Goal: Task Accomplishment & Management: Use online tool/utility

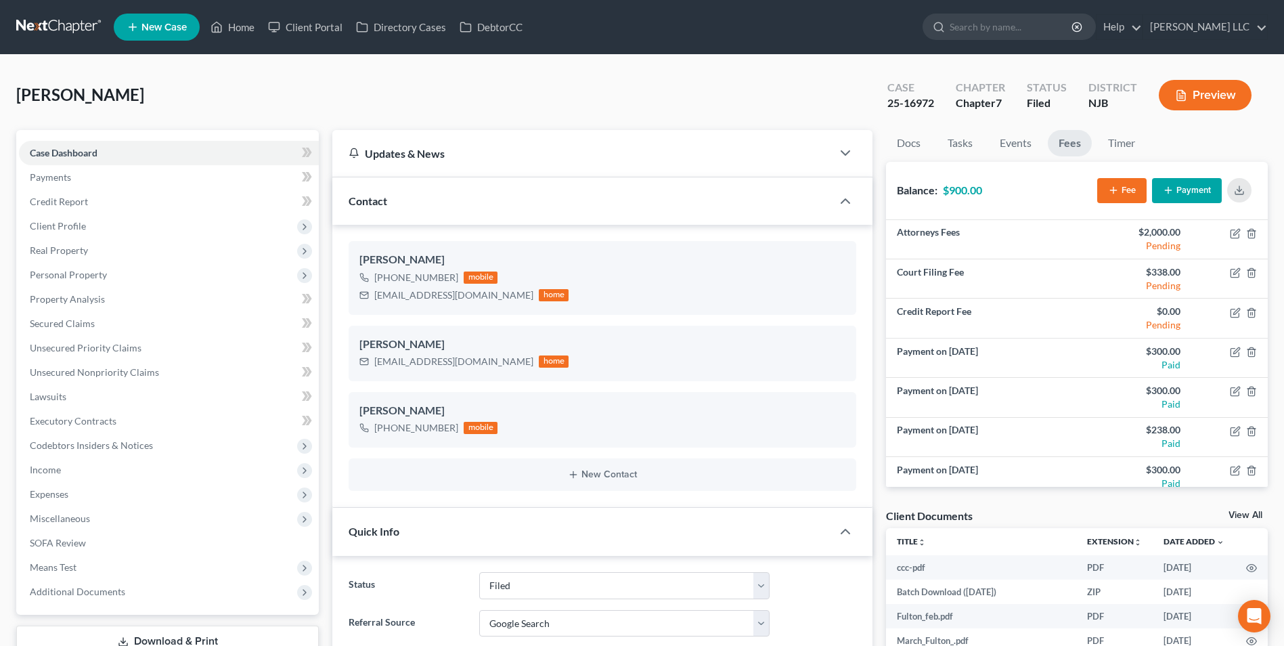
select select "6"
select select "4"
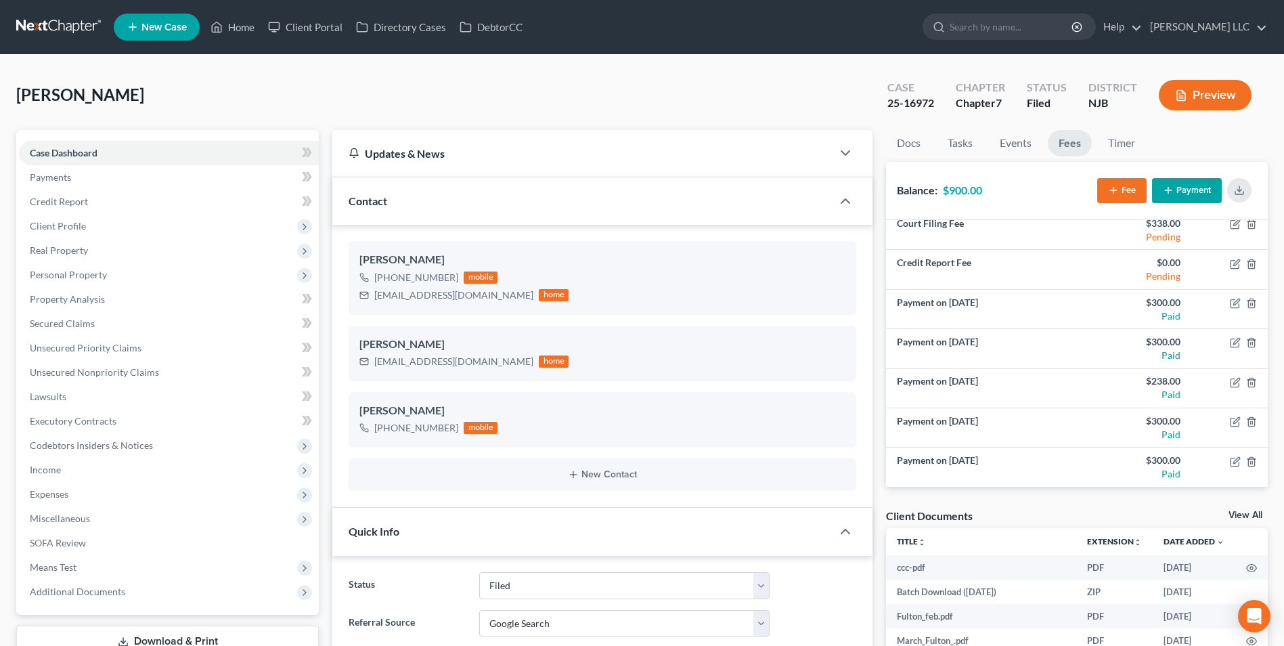
click at [47, 26] on link at bounding box center [59, 27] width 87 height 24
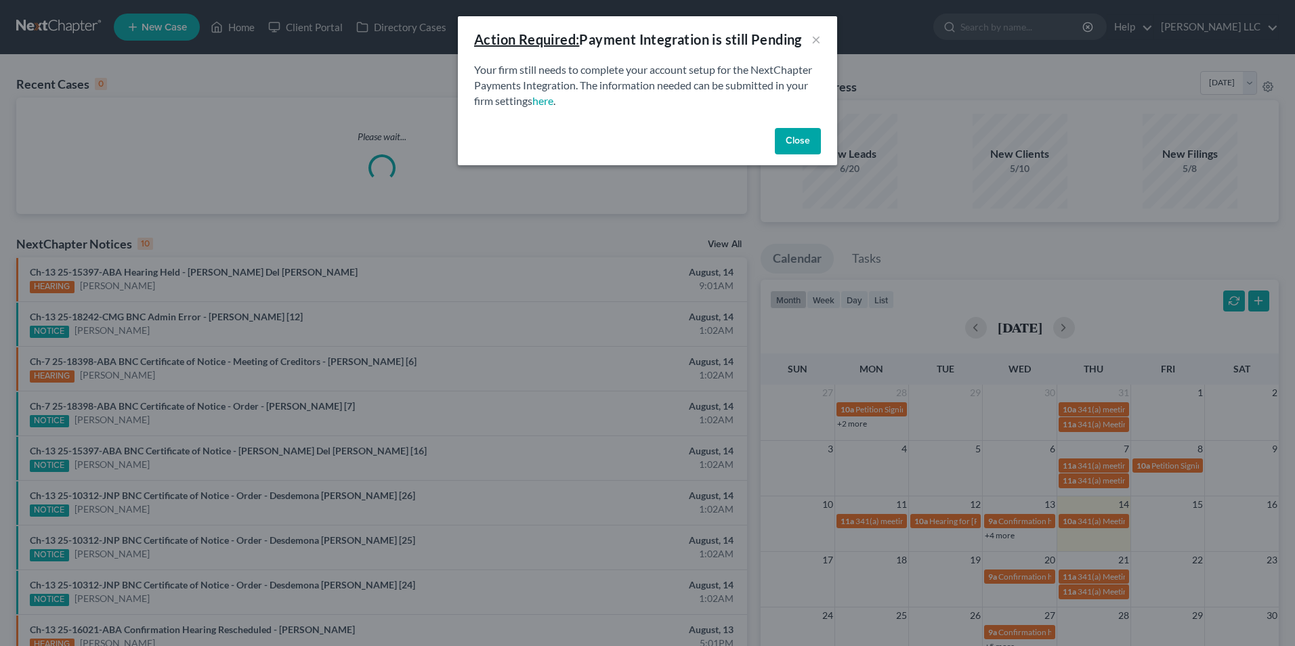
click at [792, 145] on button "Close" at bounding box center [798, 141] width 46 height 27
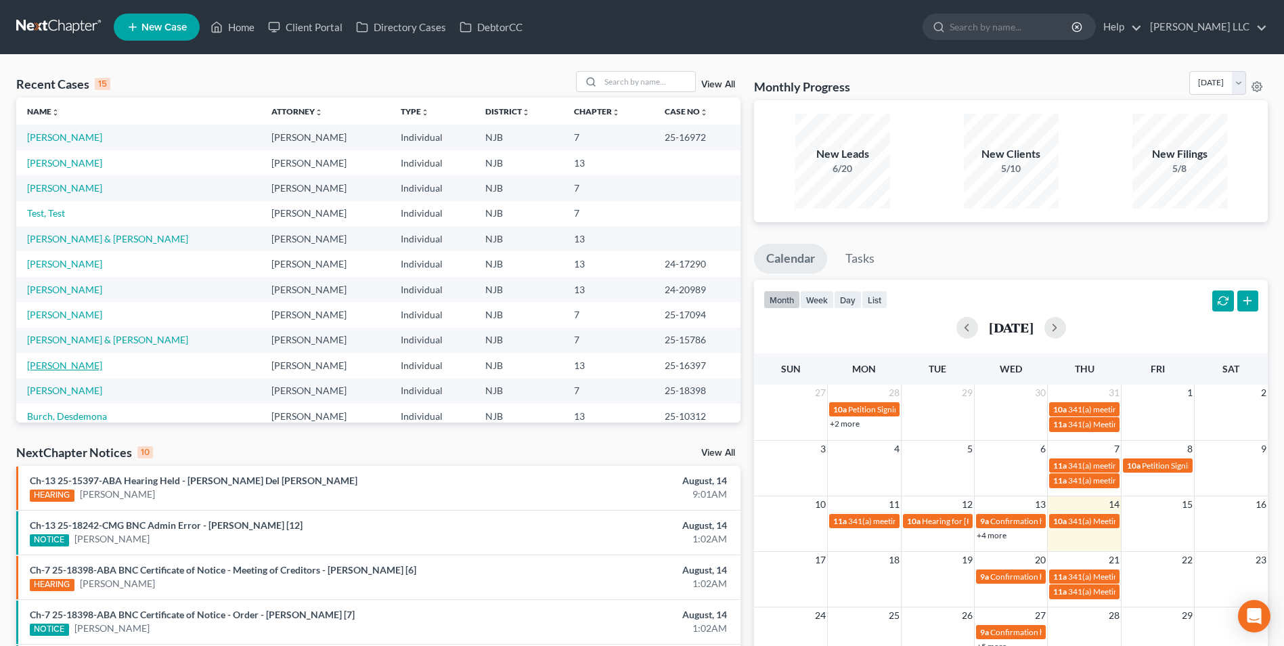
click at [71, 369] on link "[PERSON_NAME]" at bounding box center [64, 366] width 75 height 12
select select "1"
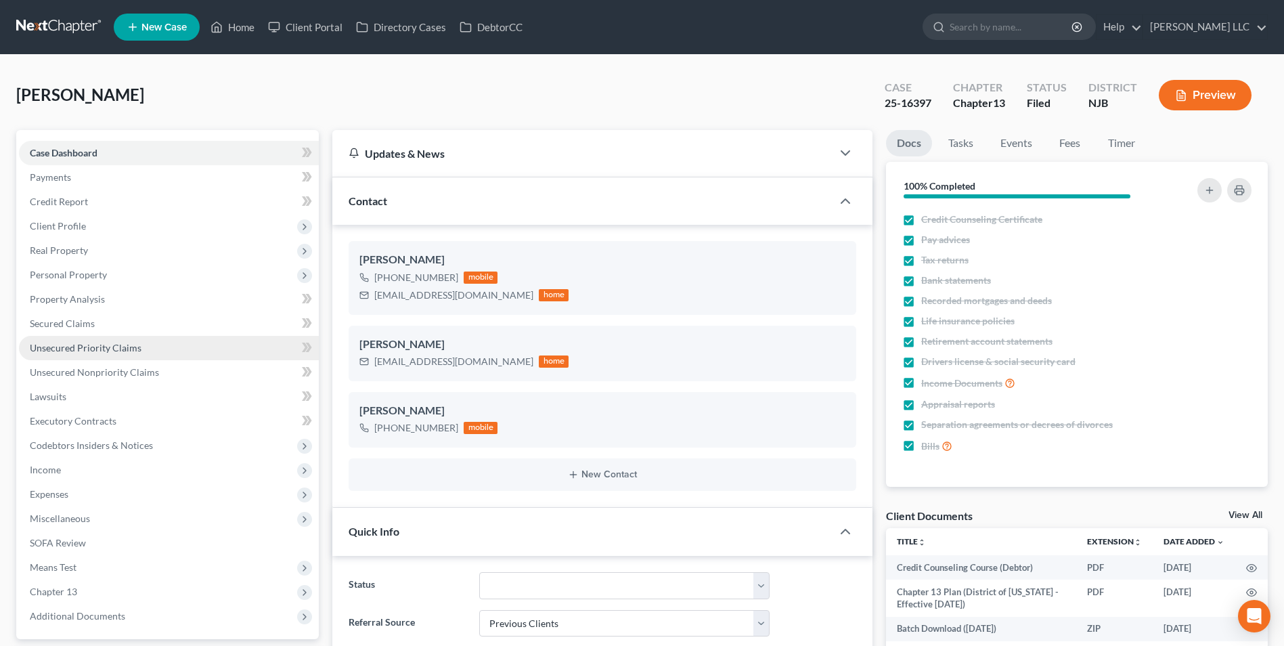
click at [81, 352] on span "Unsecured Priority Claims" at bounding box center [86, 348] width 112 height 12
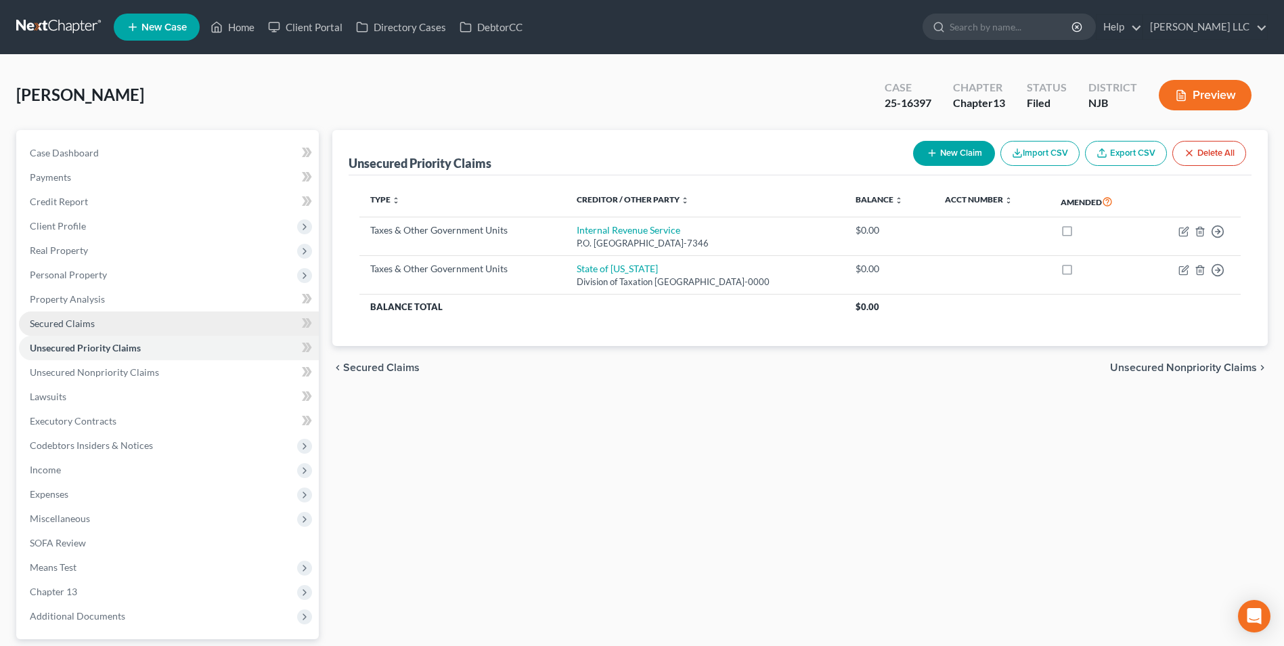
drag, startPoint x: 82, startPoint y: 322, endPoint x: 93, endPoint y: 322, distance: 10.9
click at [81, 322] on span "Secured Claims" at bounding box center [62, 324] width 65 height 12
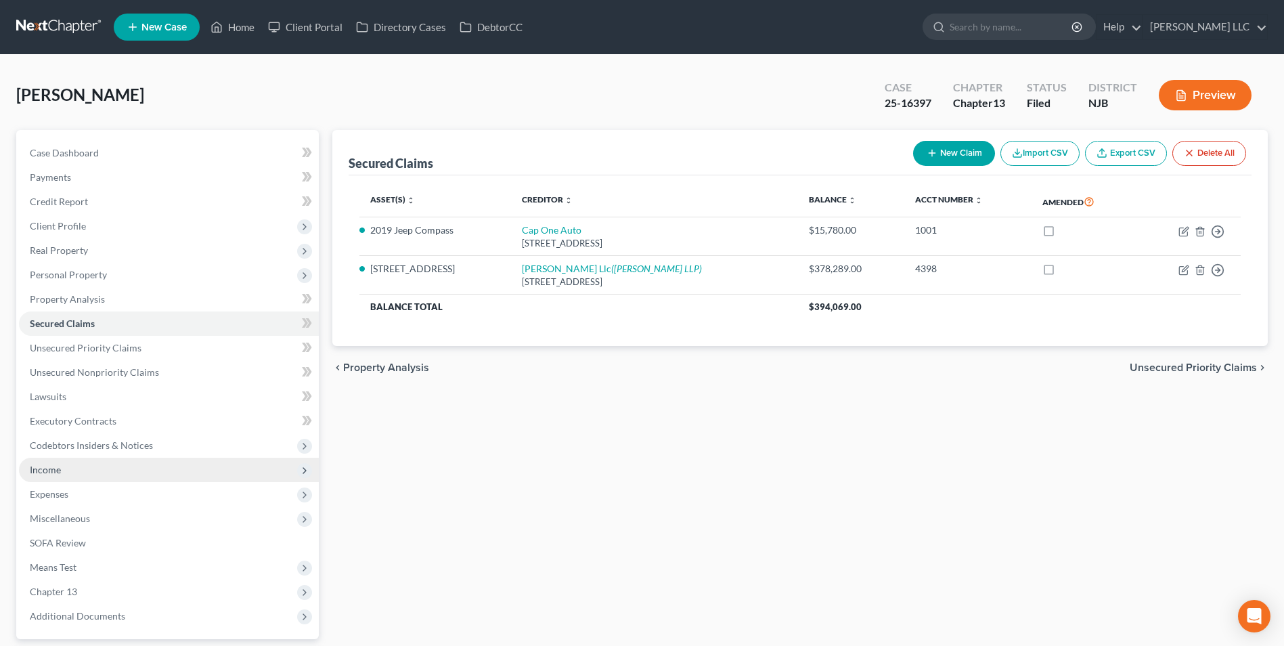
click at [95, 475] on span "Income" at bounding box center [169, 470] width 300 height 24
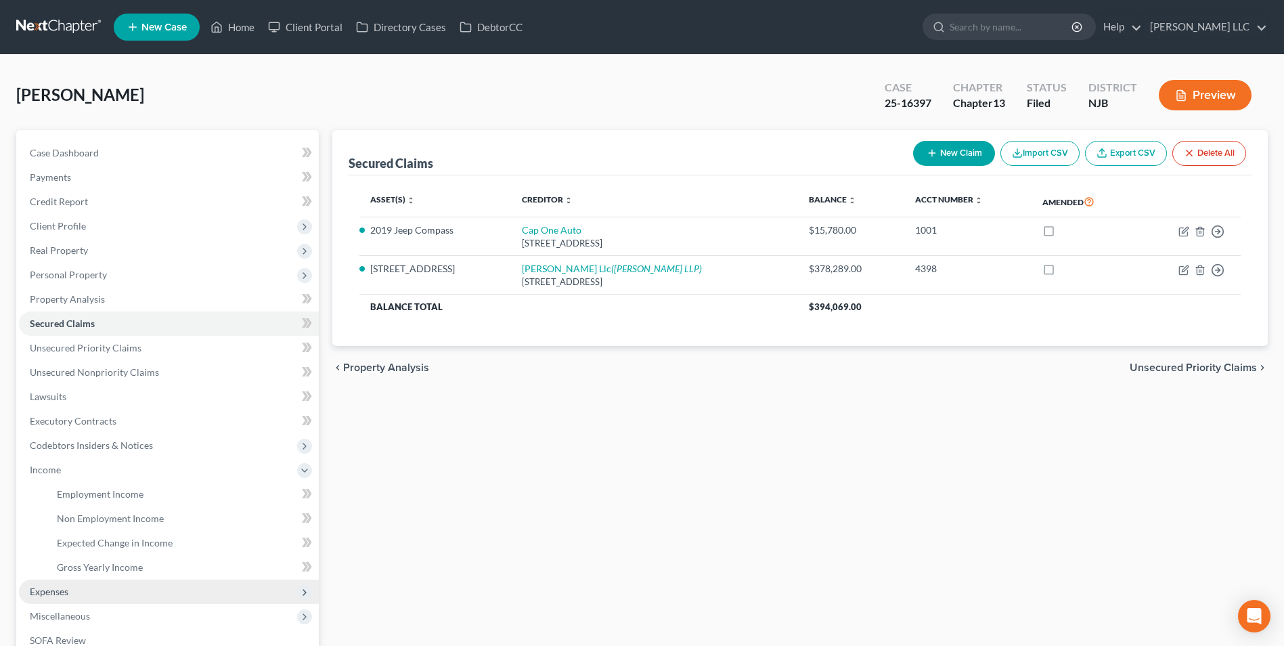
click at [112, 596] on span "Expenses" at bounding box center [169, 592] width 300 height 24
